Goal: Find specific page/section

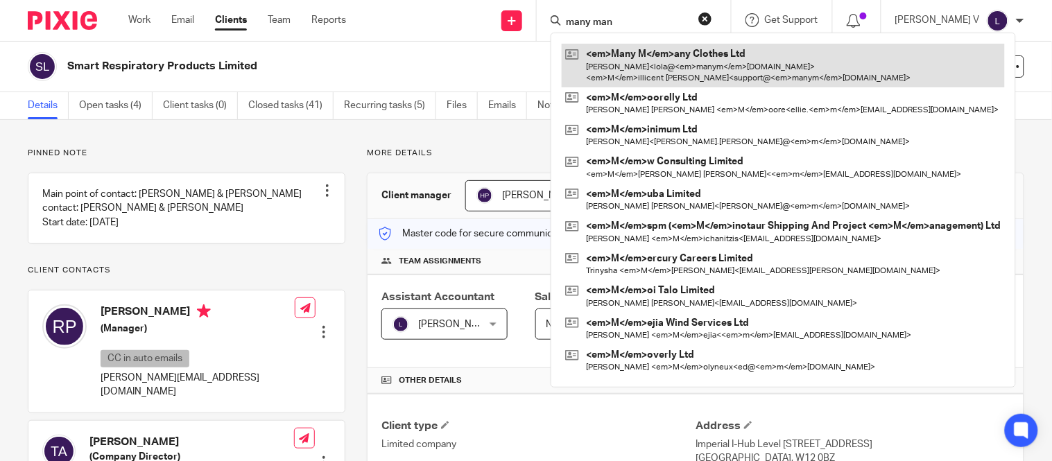
type input "many man"
click at [725, 71] on link at bounding box center [783, 65] width 443 height 43
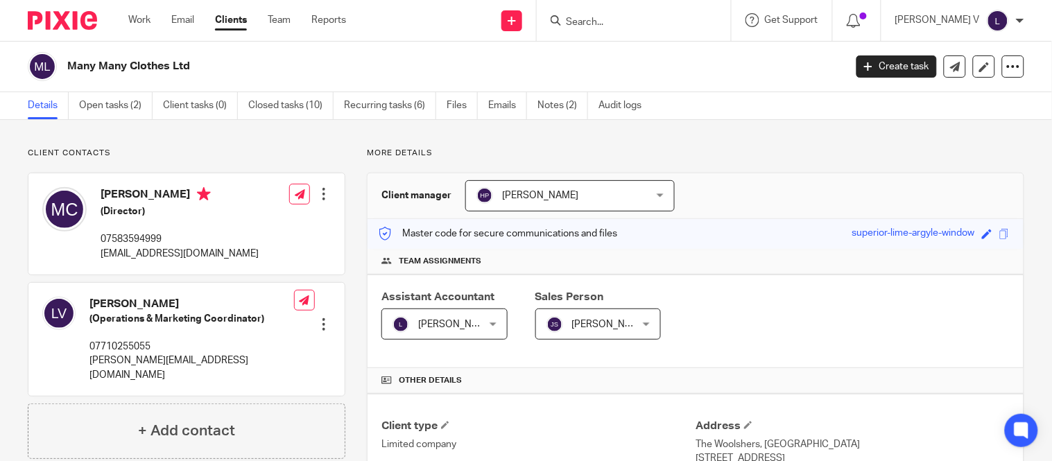
scroll to position [132, 0]
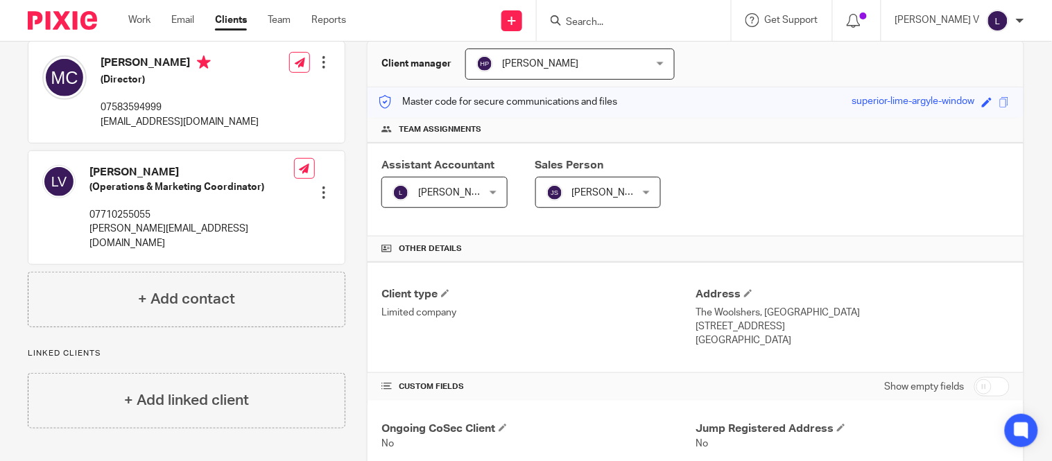
click at [622, 24] on input "Search" at bounding box center [626, 23] width 125 height 12
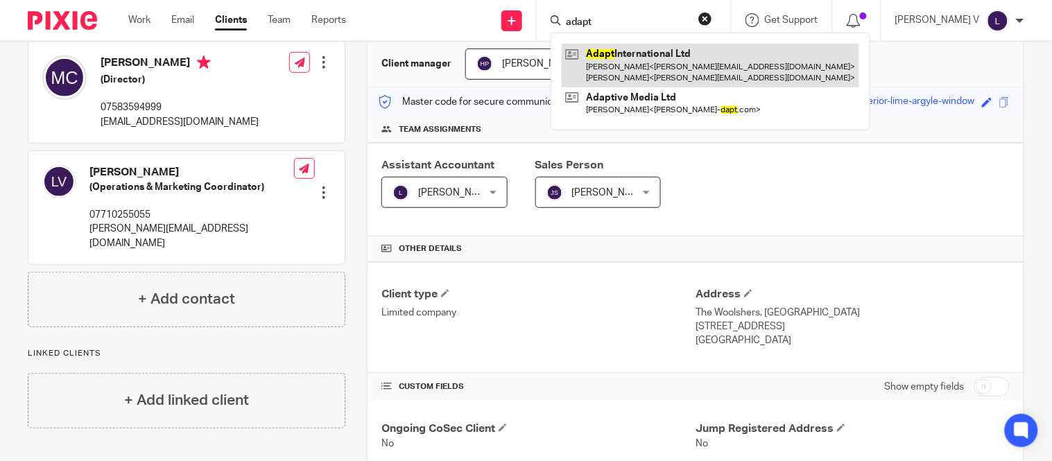
type input "adapt"
click at [720, 68] on link at bounding box center [710, 65] width 297 height 43
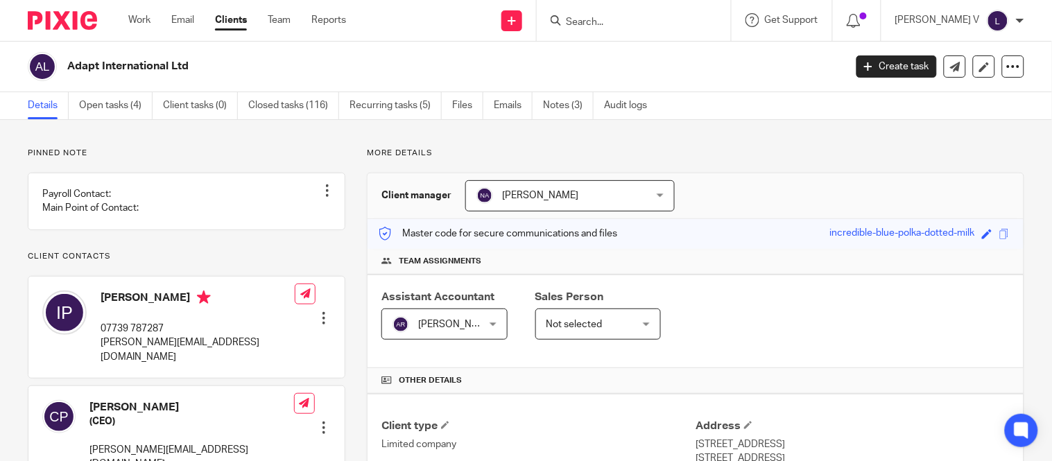
click at [615, 26] on div at bounding box center [634, 20] width 194 height 41
click at [615, 26] on input "Search" at bounding box center [626, 23] width 125 height 12
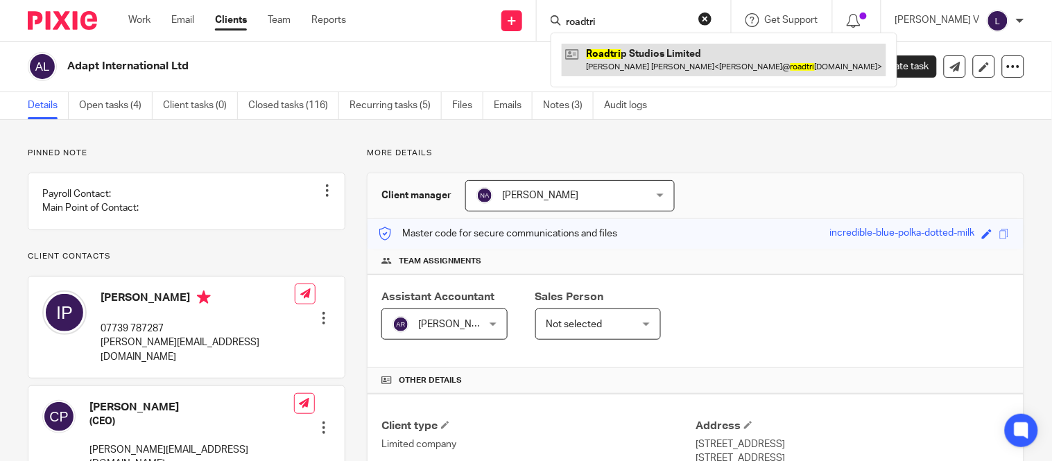
type input "roadtri"
click at [676, 60] on link at bounding box center [724, 60] width 324 height 32
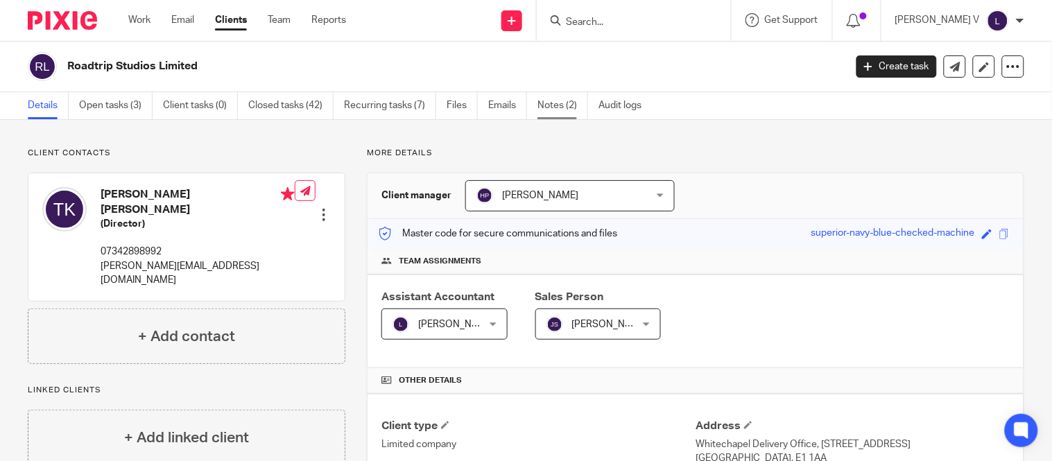
click at [573, 101] on link "Notes (2)" at bounding box center [562, 105] width 51 height 27
